Goal: Task Accomplishment & Management: Manage account settings

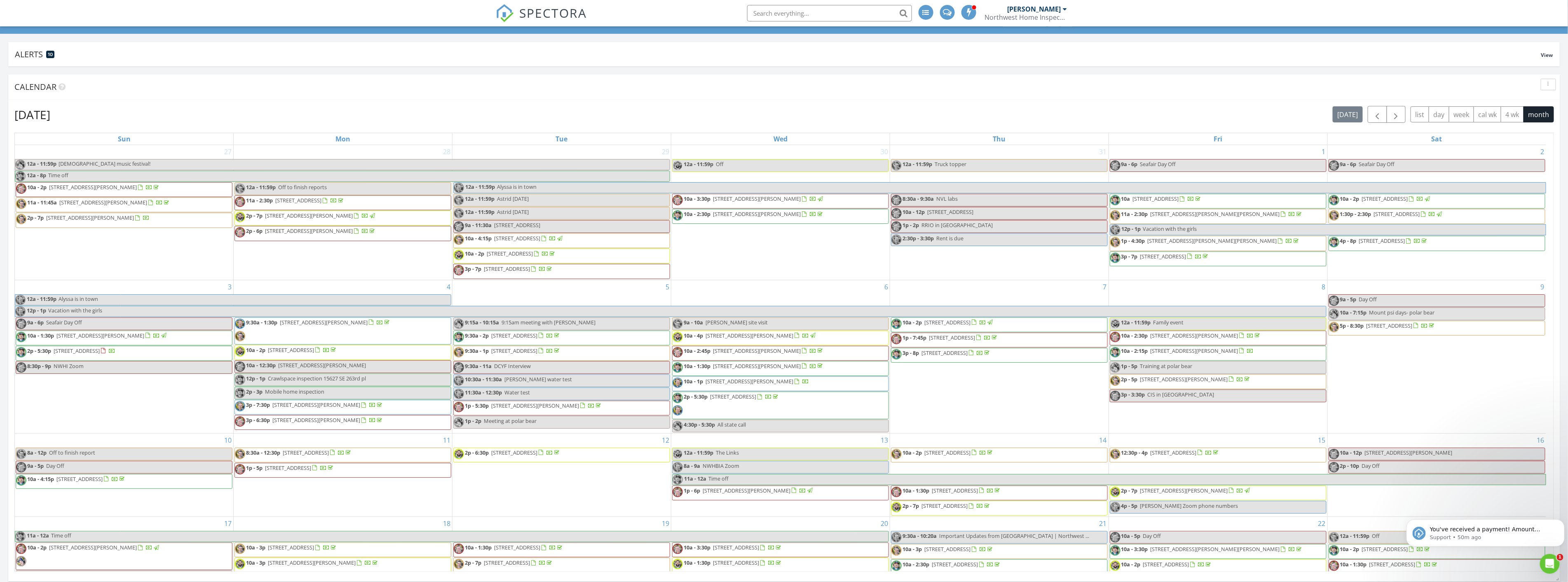
scroll to position [91, 0]
click at [779, 530] on p "You've received a payment! Amount $599.00 Fee $16.77 Net $582.23 Transaction # …" at bounding box center [1492, 530] width 124 height 9
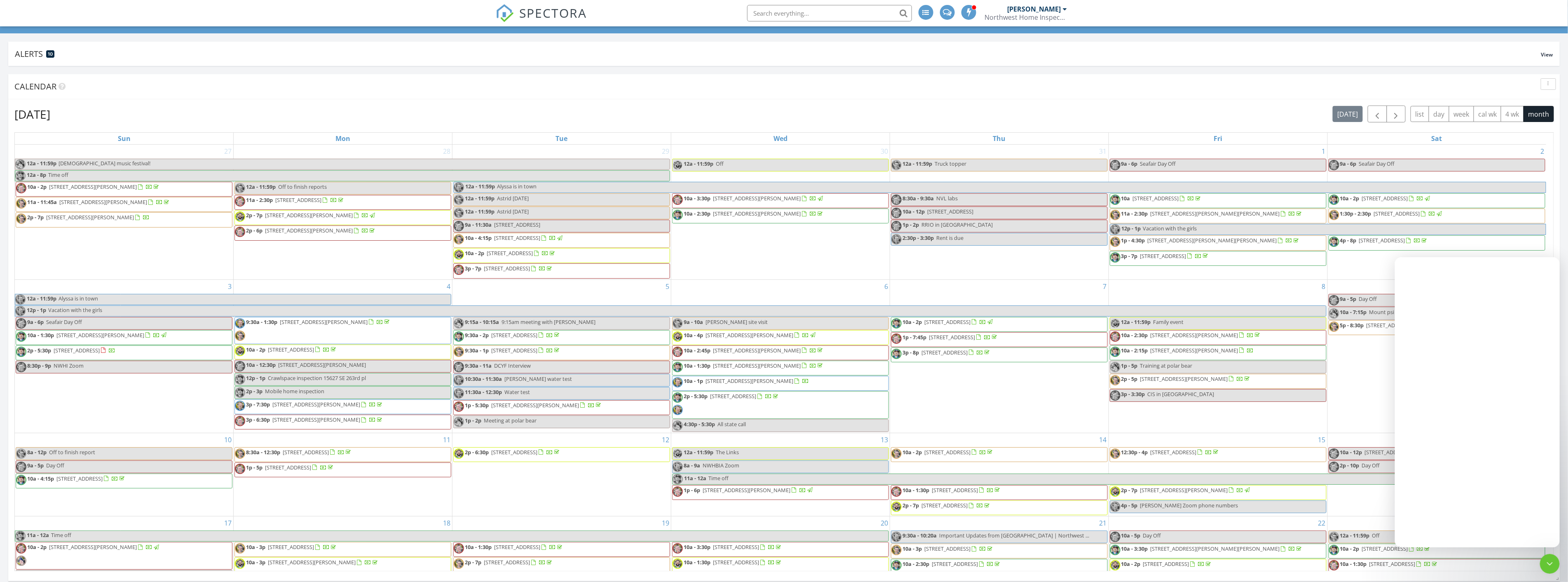
scroll to position [0, 0]
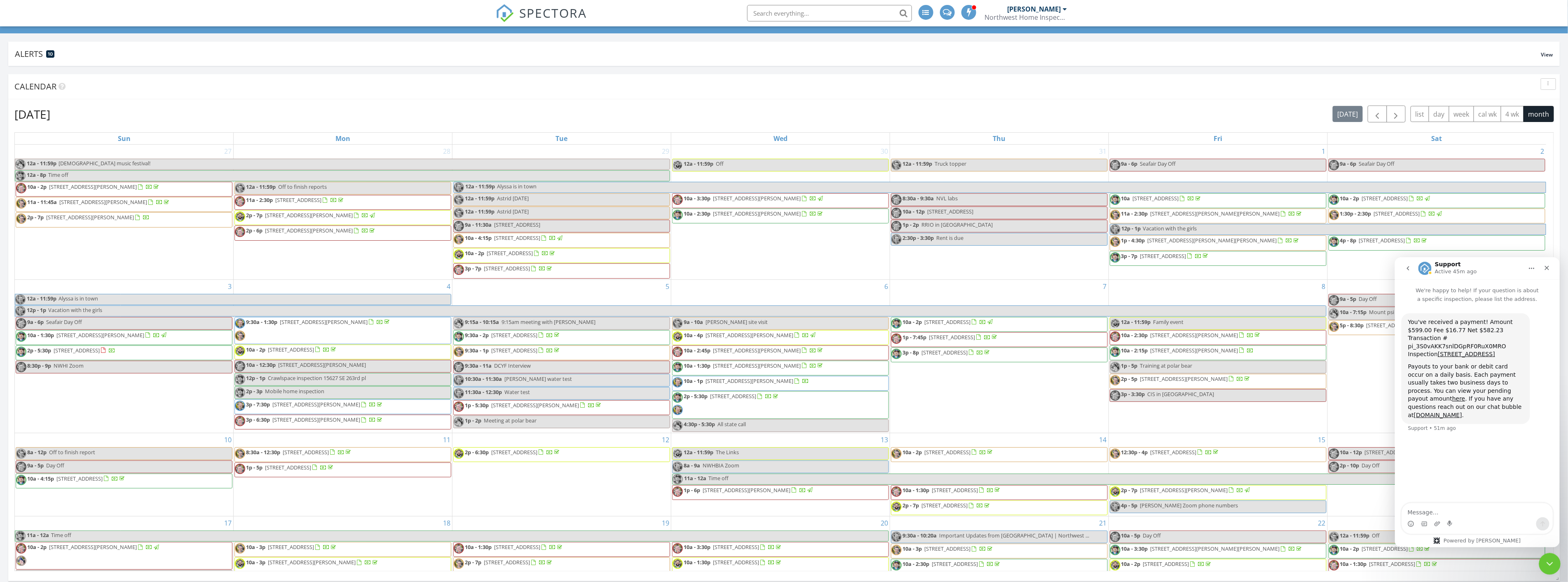
click at [779, 562] on div "Close Intercom Messenger" at bounding box center [1549, 563] width 19 height 19
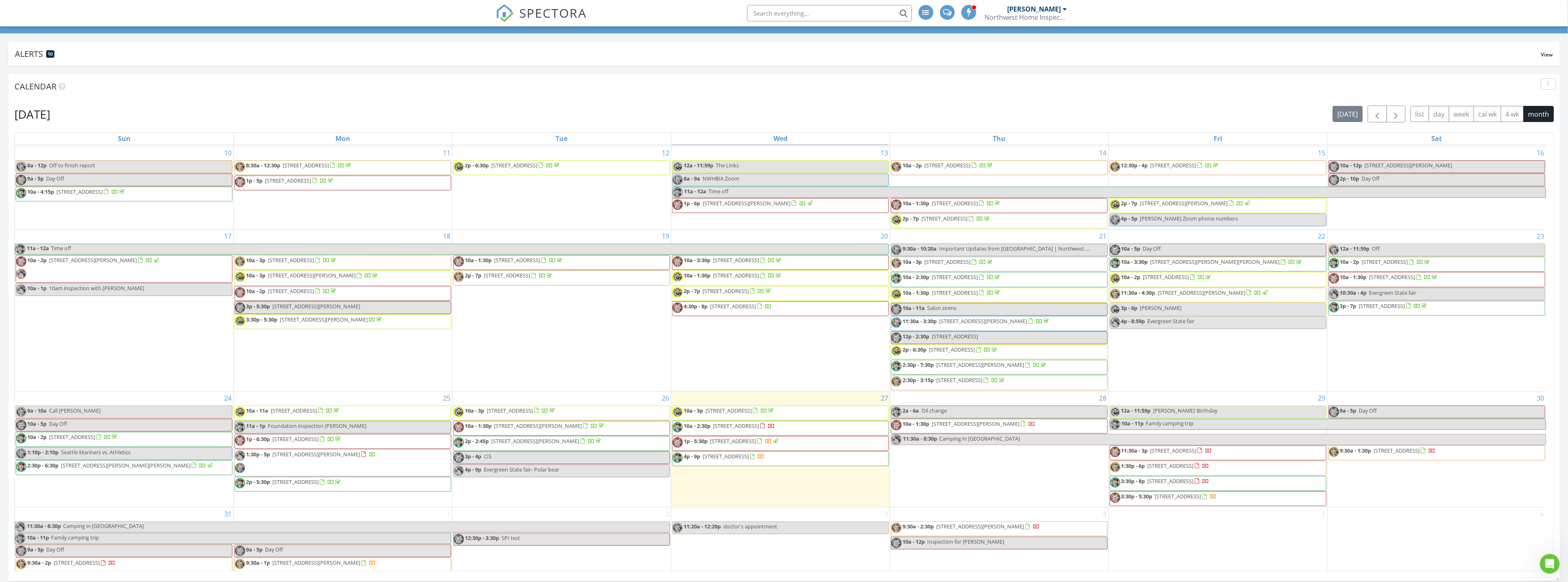
scroll to position [287, 0]
click at [779, 258] on span "10a - 3:30p 33524 Benbow Dr E, Graham 98338" at bounding box center [1207, 264] width 194 height 12
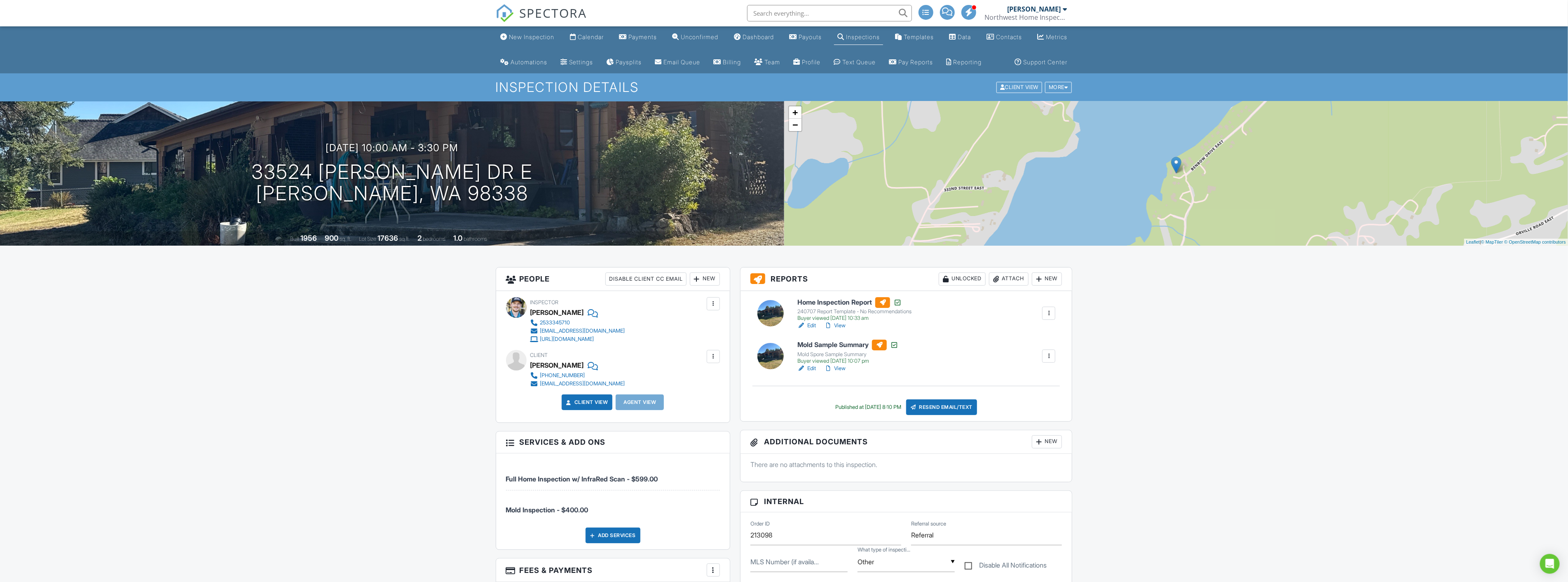
click at [841, 330] on link "View" at bounding box center [835, 326] width 21 height 9
